Goal: Navigation & Orientation: Find specific page/section

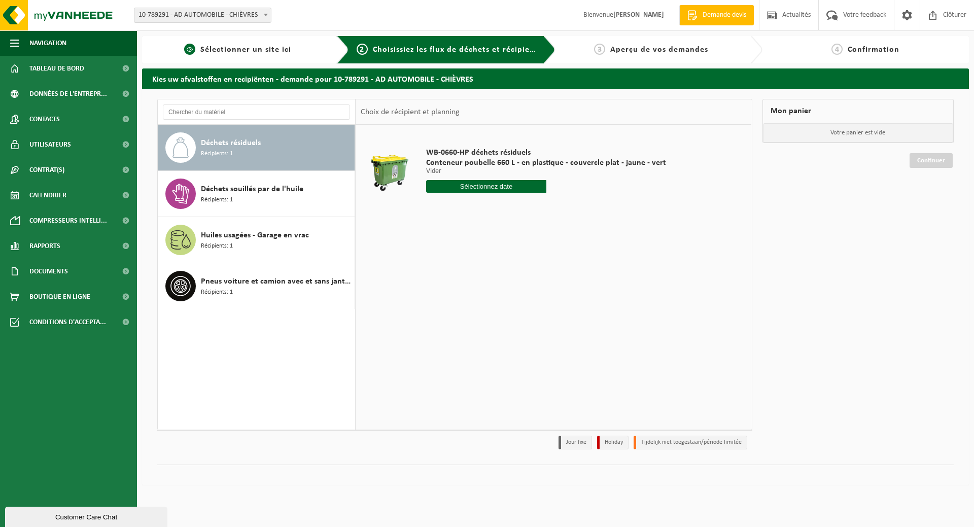
click at [220, 47] on span "Sélectionner un site ici" at bounding box center [245, 50] width 91 height 8
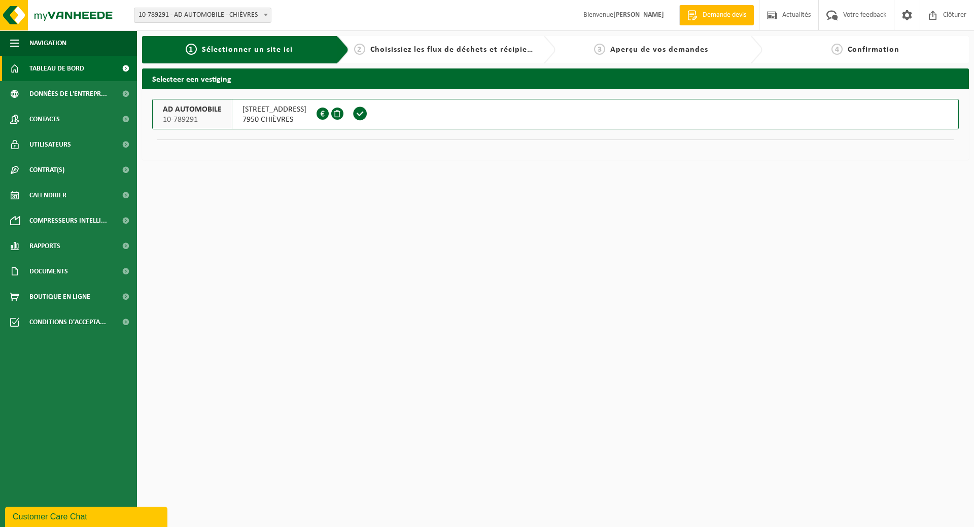
click at [58, 72] on span "Tableau de bord" at bounding box center [56, 68] width 55 height 25
